Goal: Obtain resource: Download file/media

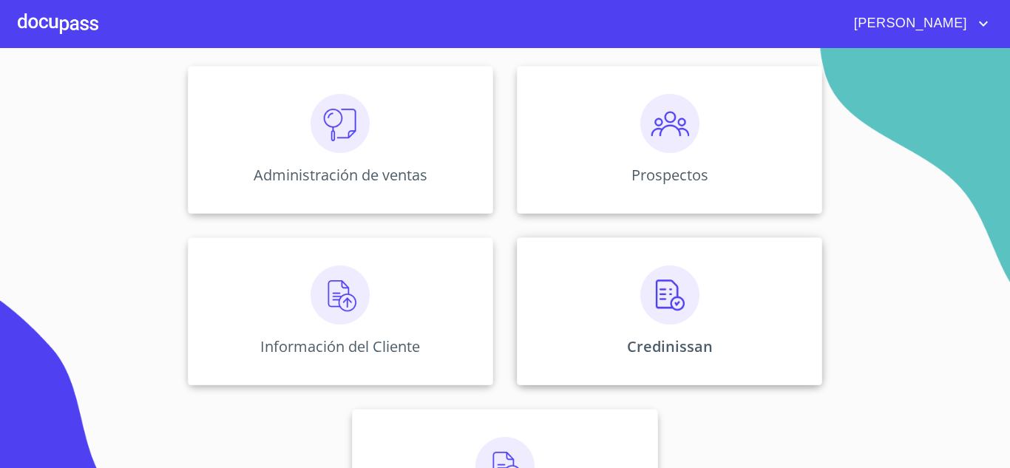
scroll to position [222, 0]
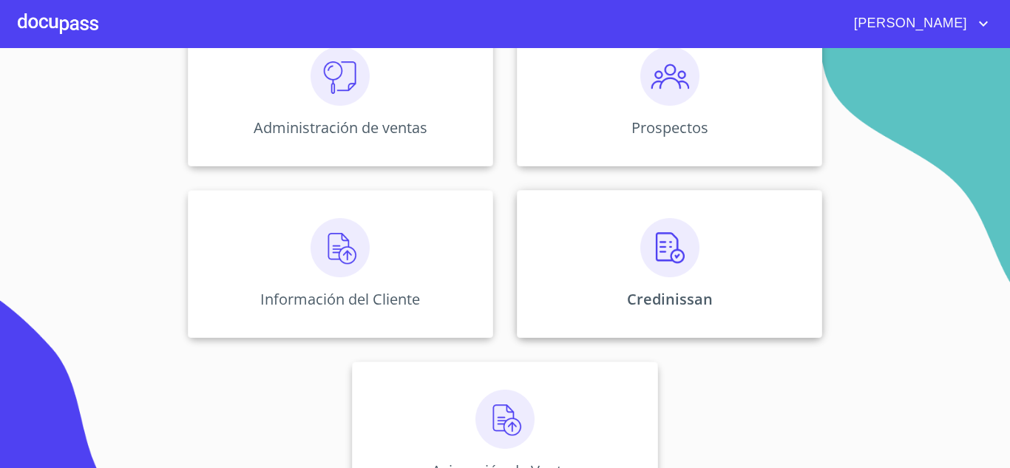
click at [625, 271] on div "Credinissan" at bounding box center [669, 264] width 305 height 148
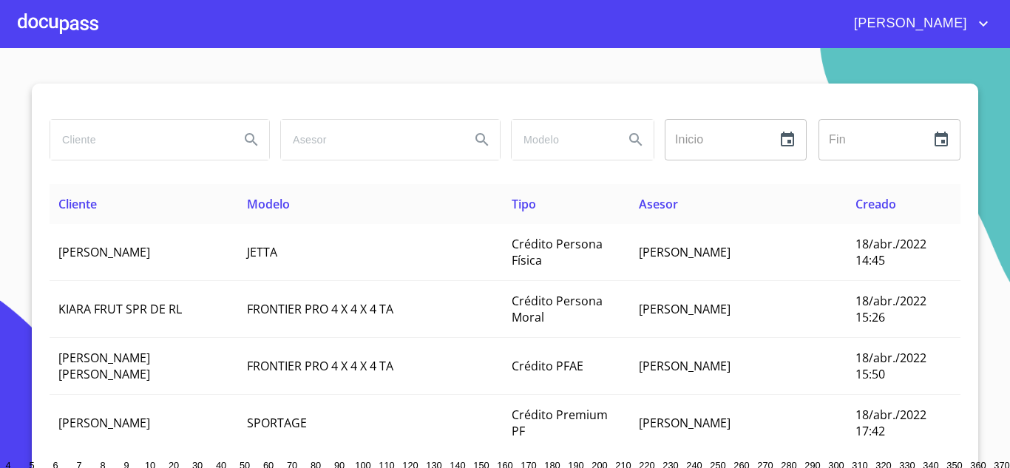
click at [126, 140] on input "search" at bounding box center [138, 140] width 177 height 40
type input "[PERSON_NAME]"
click at [251, 132] on icon "Search" at bounding box center [251, 140] width 18 height 18
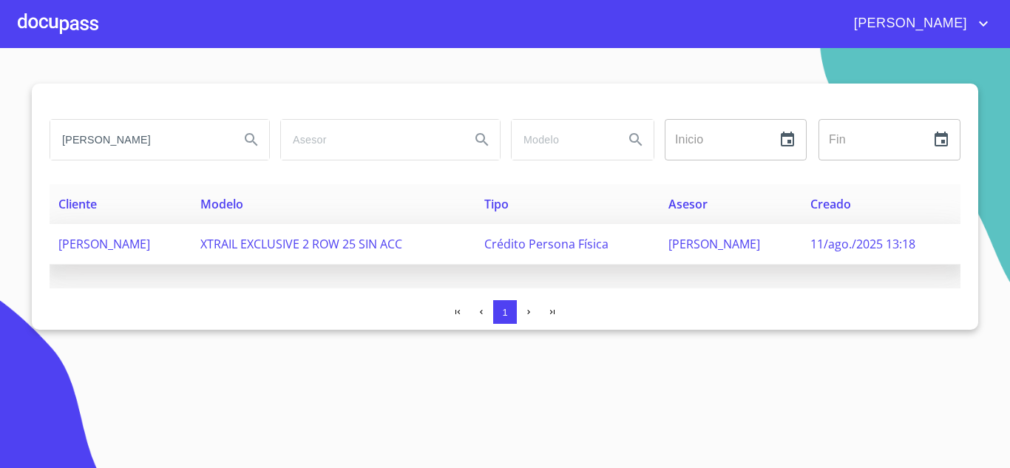
click at [106, 248] on span "[PERSON_NAME]" at bounding box center [104, 244] width 92 height 16
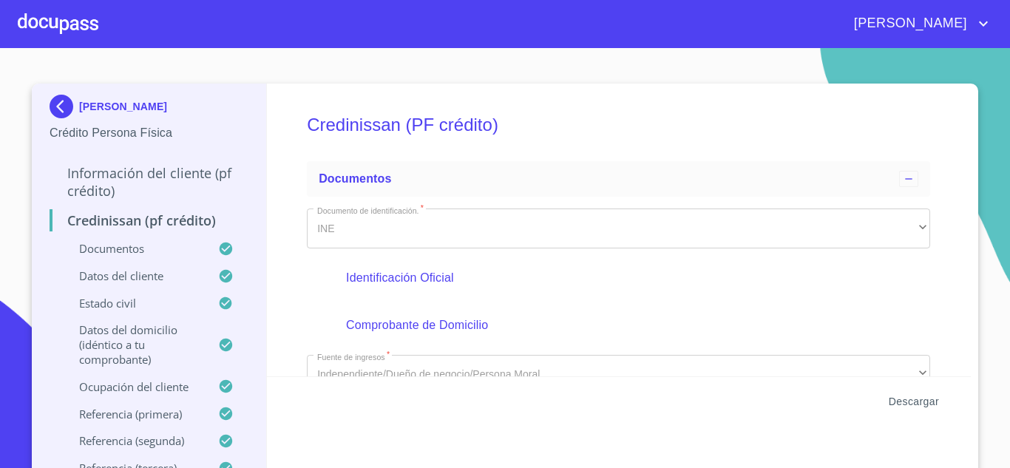
click at [919, 407] on span "Descargar" at bounding box center [914, 402] width 50 height 18
